Goal: Task Accomplishment & Management: Use online tool/utility

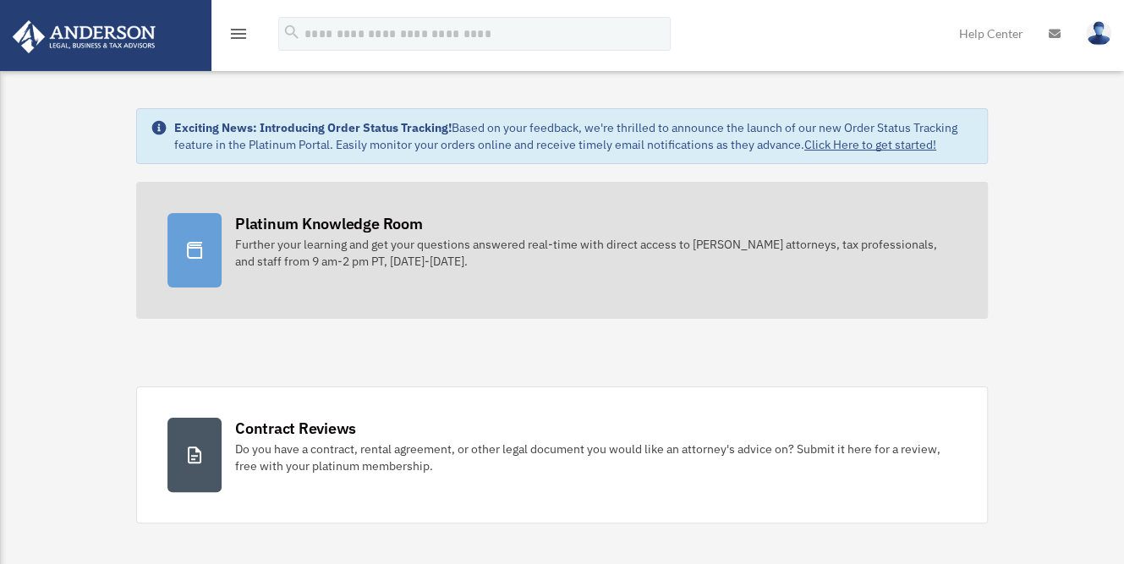
click at [357, 257] on div "Further your learning and get your questions answered real-time with direct acc…" at bounding box center [596, 253] width 722 height 34
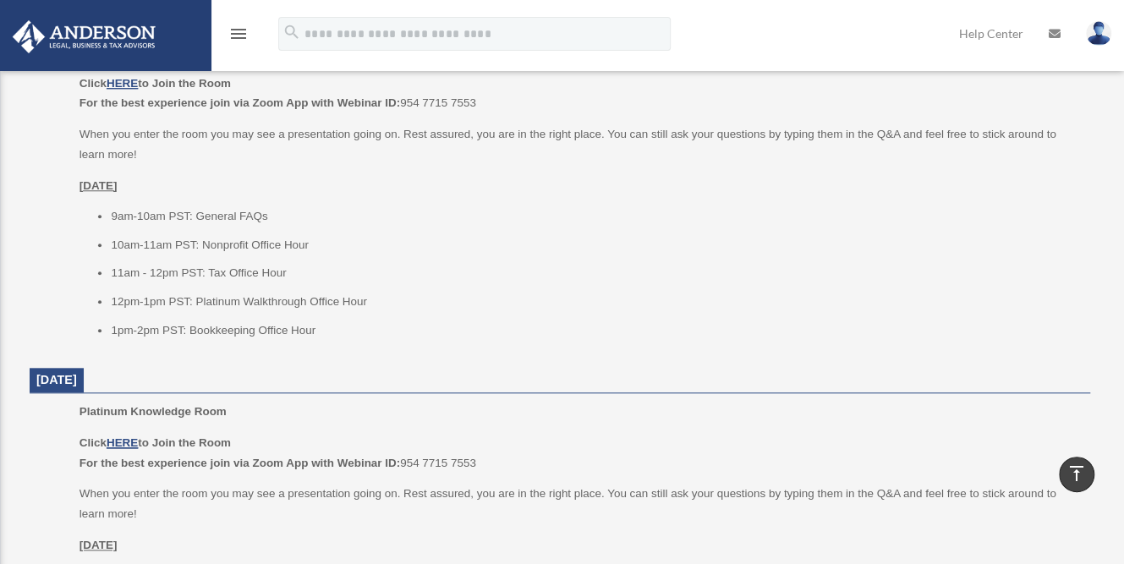
scroll to position [726, 0]
click at [131, 436] on u "HERE" at bounding box center [122, 440] width 31 height 13
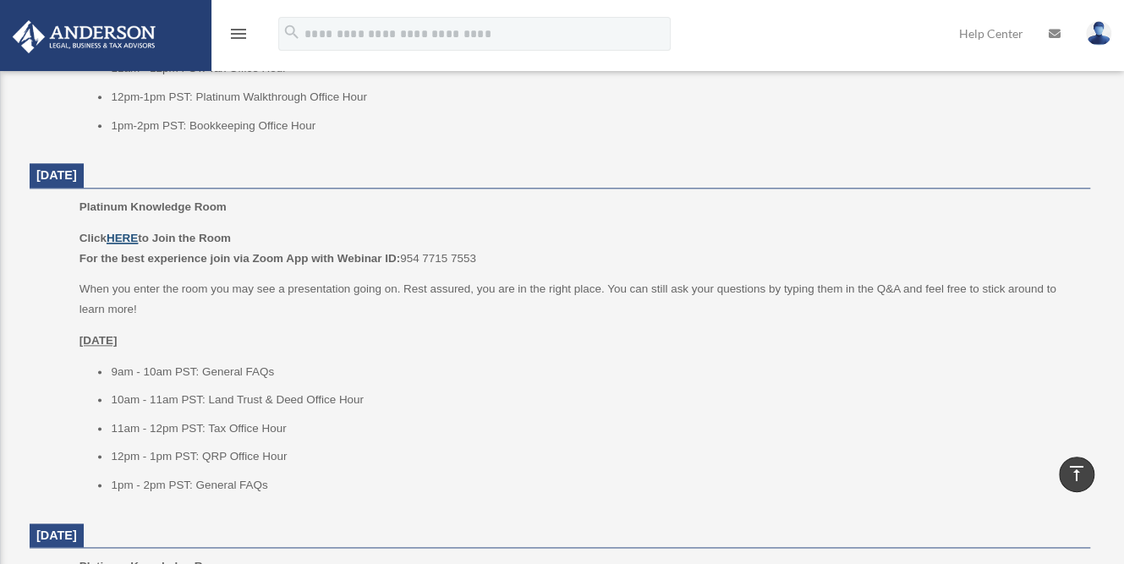
scroll to position [940, 0]
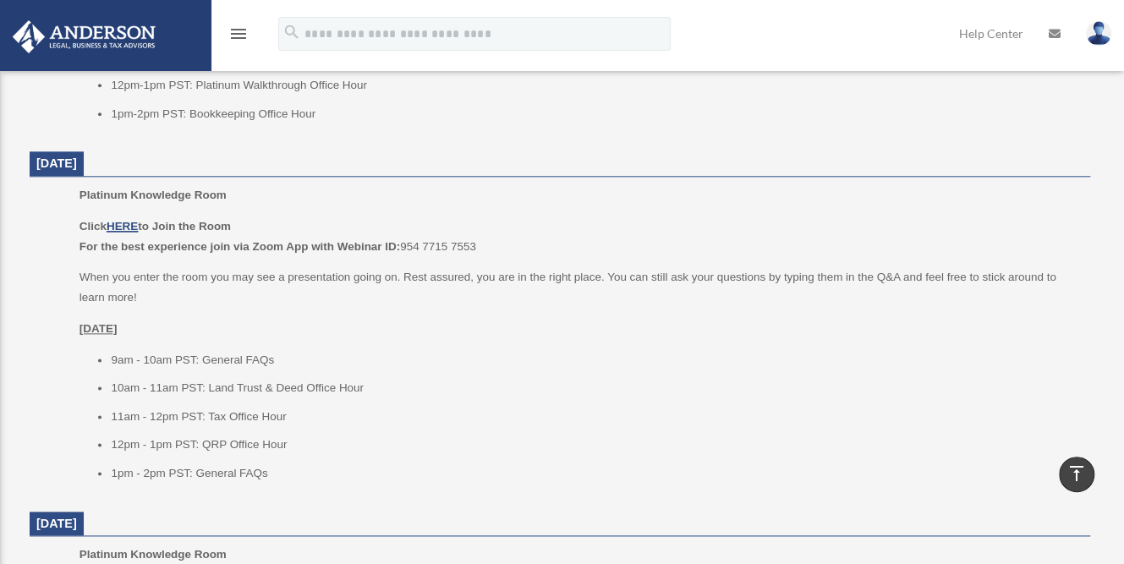
drag, startPoint x: 405, startPoint y: 303, endPoint x: 392, endPoint y: 307, distance: 14.2
click at [392, 307] on div "Click HERE to Join the Room For the best experience join via Zoom App with Webi…" at bounding box center [579, 350] width 999 height 266
click at [132, 225] on u "HERE" at bounding box center [122, 226] width 31 height 13
click at [232, 314] on div "Click HERE to Join the Room For the best experience join via Zoom App with Webi…" at bounding box center [579, 350] width 999 height 266
click at [127, 222] on u "HERE" at bounding box center [122, 226] width 31 height 13
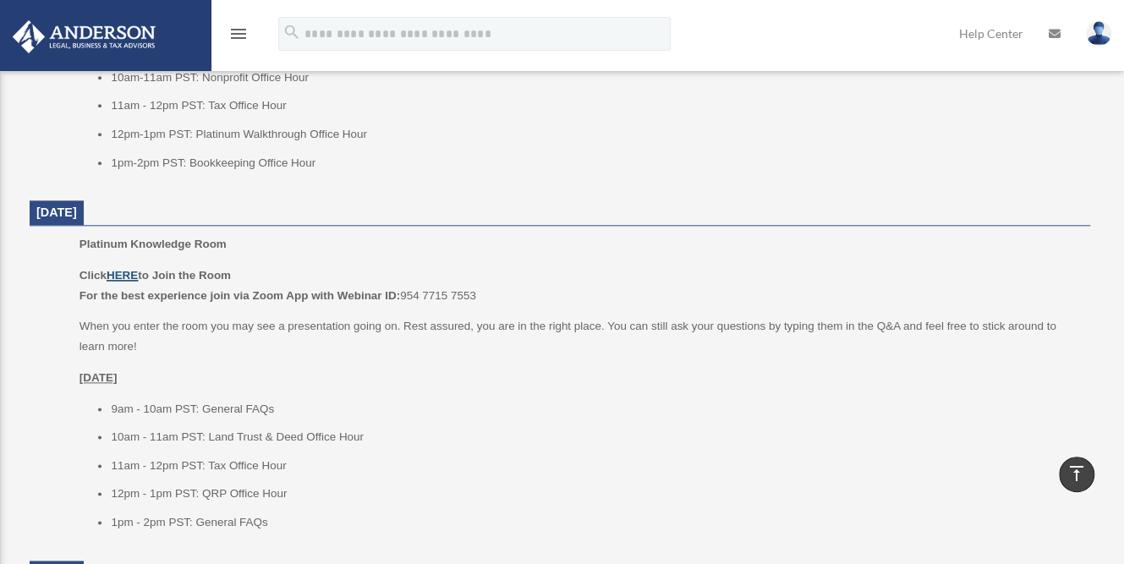
scroll to position [901, 0]
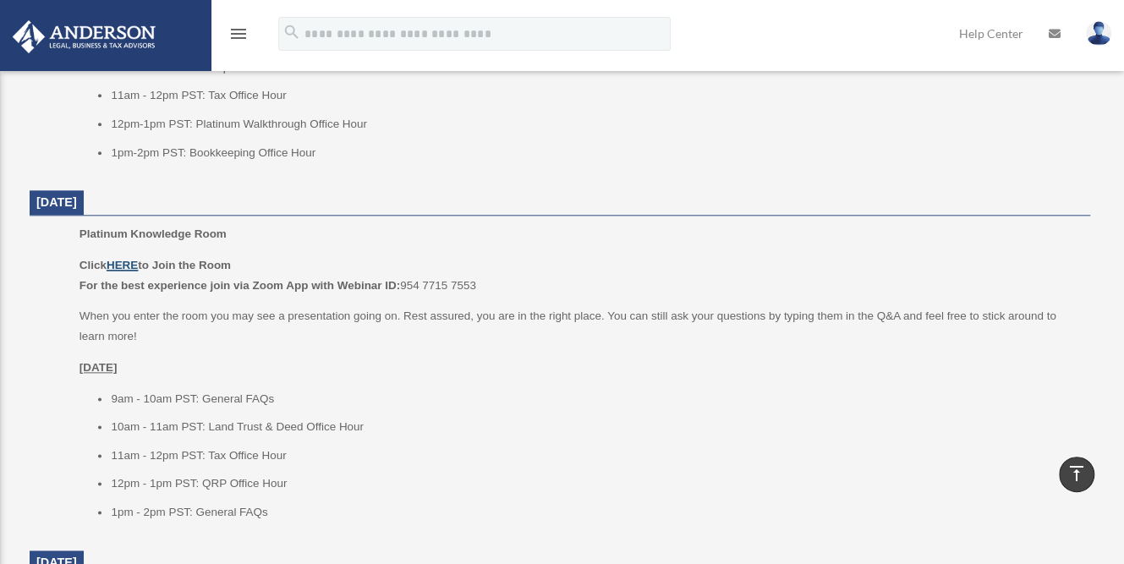
click at [123, 261] on u "HERE" at bounding box center [122, 265] width 31 height 13
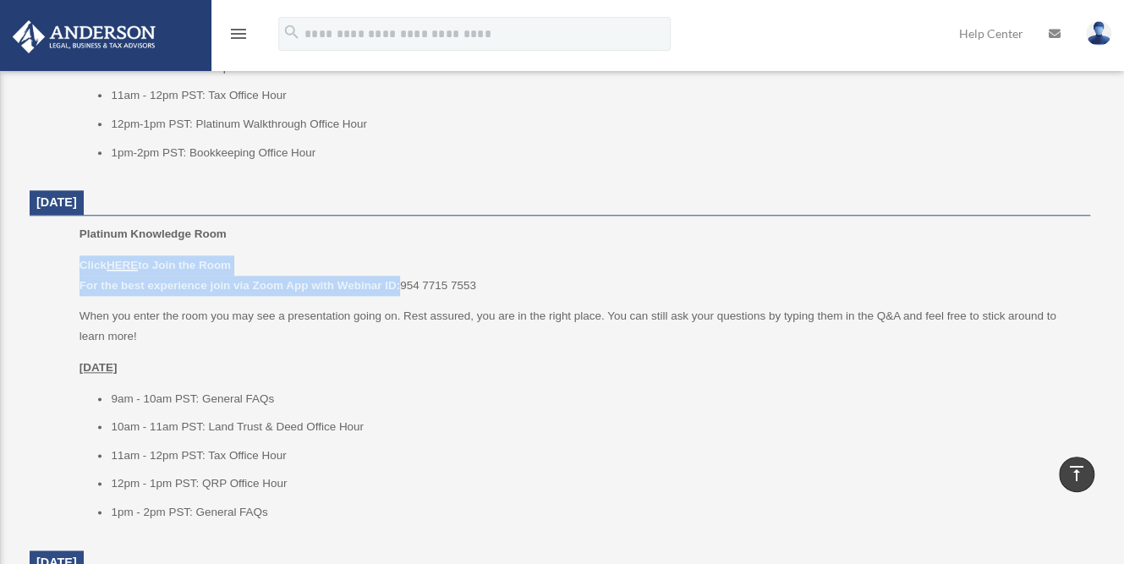
drag, startPoint x: 399, startPoint y: 286, endPoint x: 458, endPoint y: 273, distance: 59.7
click at [458, 273] on p "Click HERE to Join the Room For the best experience join via Zoom App with Webi…" at bounding box center [579, 275] width 999 height 40
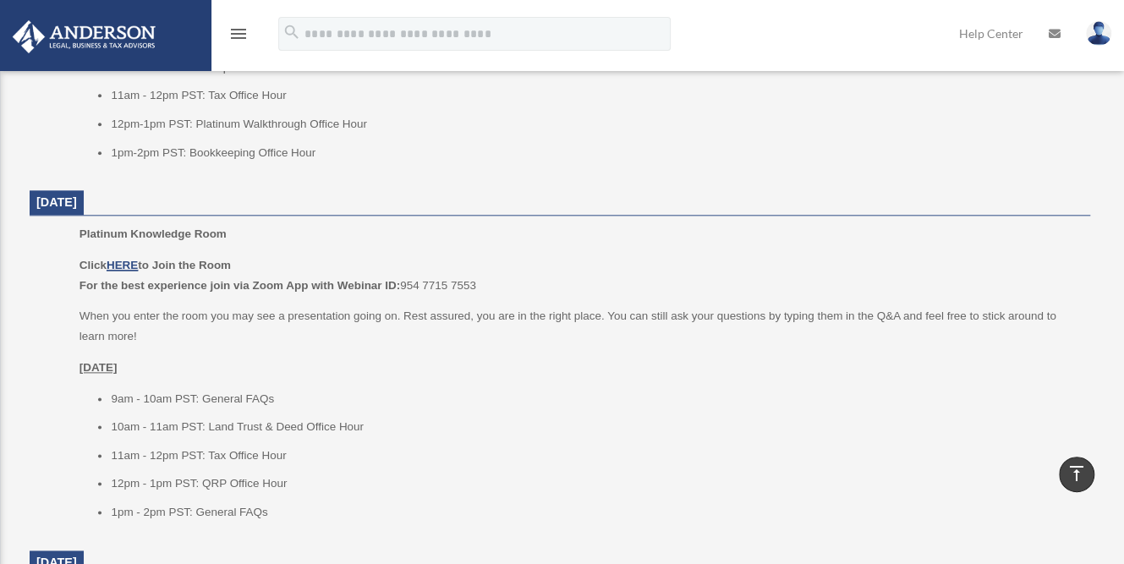
click at [483, 282] on p "Click HERE to Join the Room For the best experience join via Zoom App with Webi…" at bounding box center [579, 275] width 999 height 40
click at [481, 282] on p "Click HERE to Join the Room For the best experience join via Zoom App with Webi…" at bounding box center [579, 275] width 999 height 40
drag, startPoint x: 405, startPoint y: 282, endPoint x: 478, endPoint y: 286, distance: 72.9
click at [478, 286] on p "Click HERE to Join the Room For the best experience join via Zoom App with Webi…" at bounding box center [579, 275] width 999 height 40
copy p "954 7715 7553"
